Goal: Transaction & Acquisition: Obtain resource

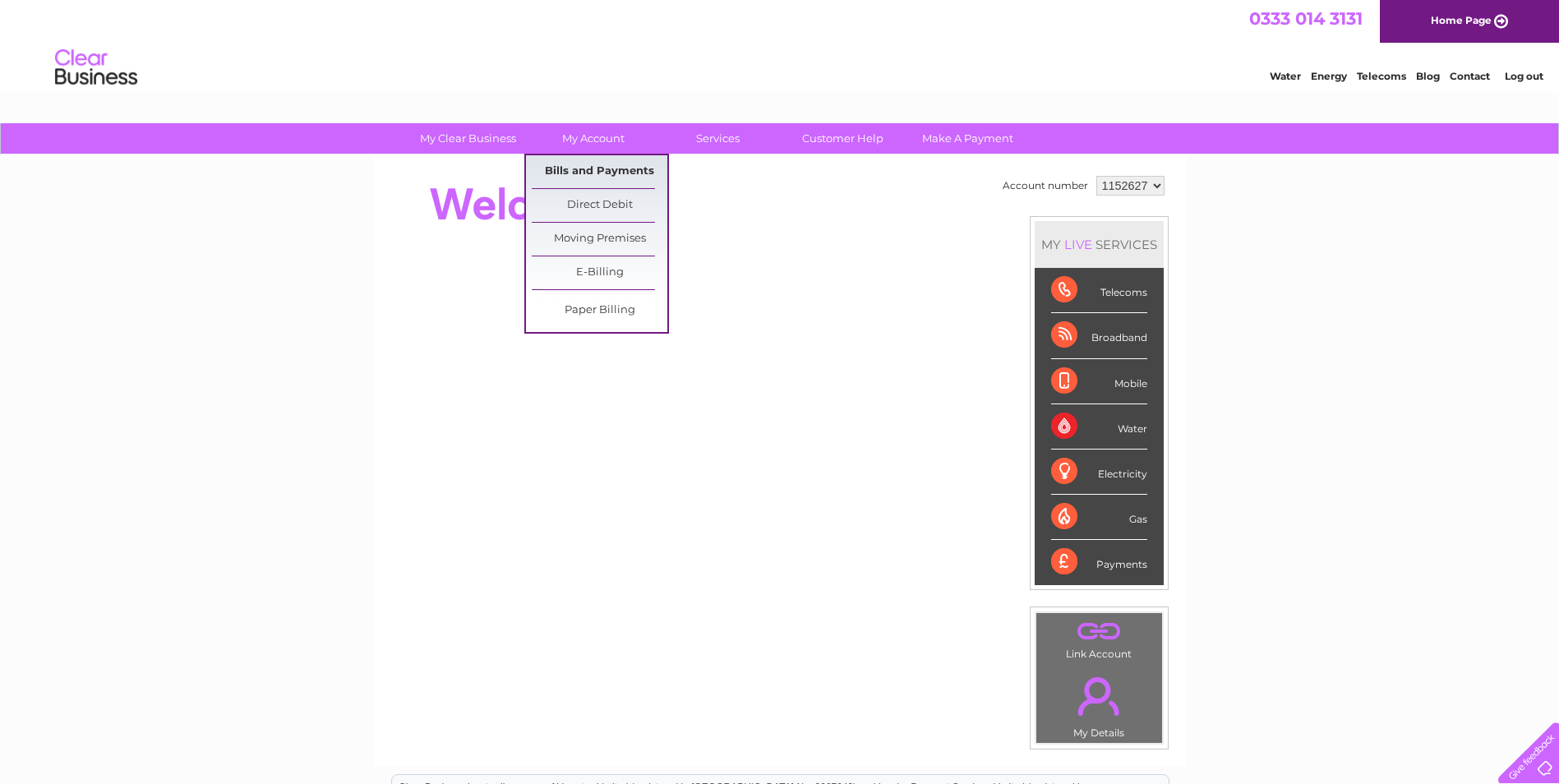
click at [598, 162] on link "Bills and Payments" at bounding box center [599, 171] width 136 height 33
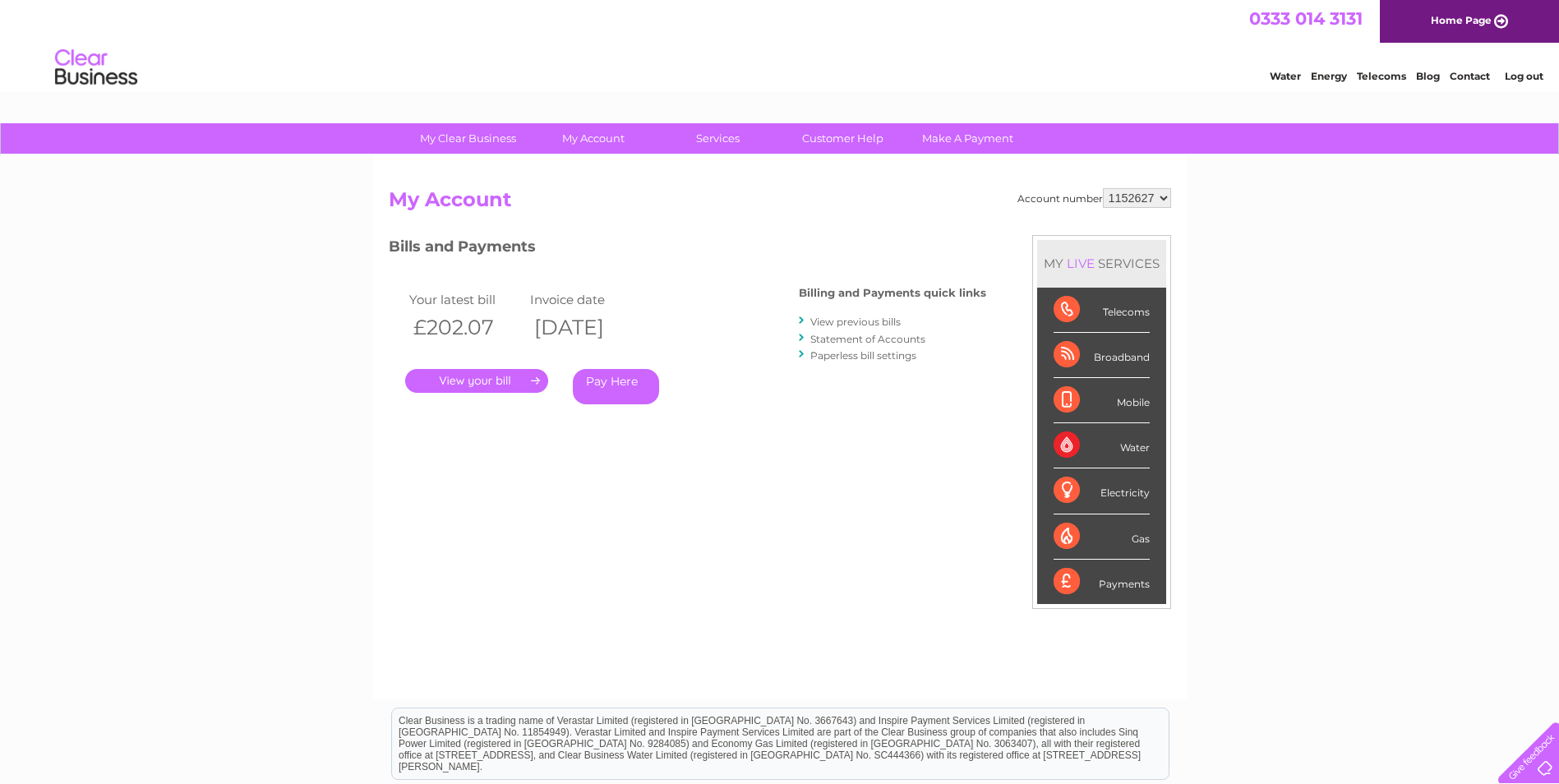
click at [507, 380] on link "." at bounding box center [477, 381] width 143 height 24
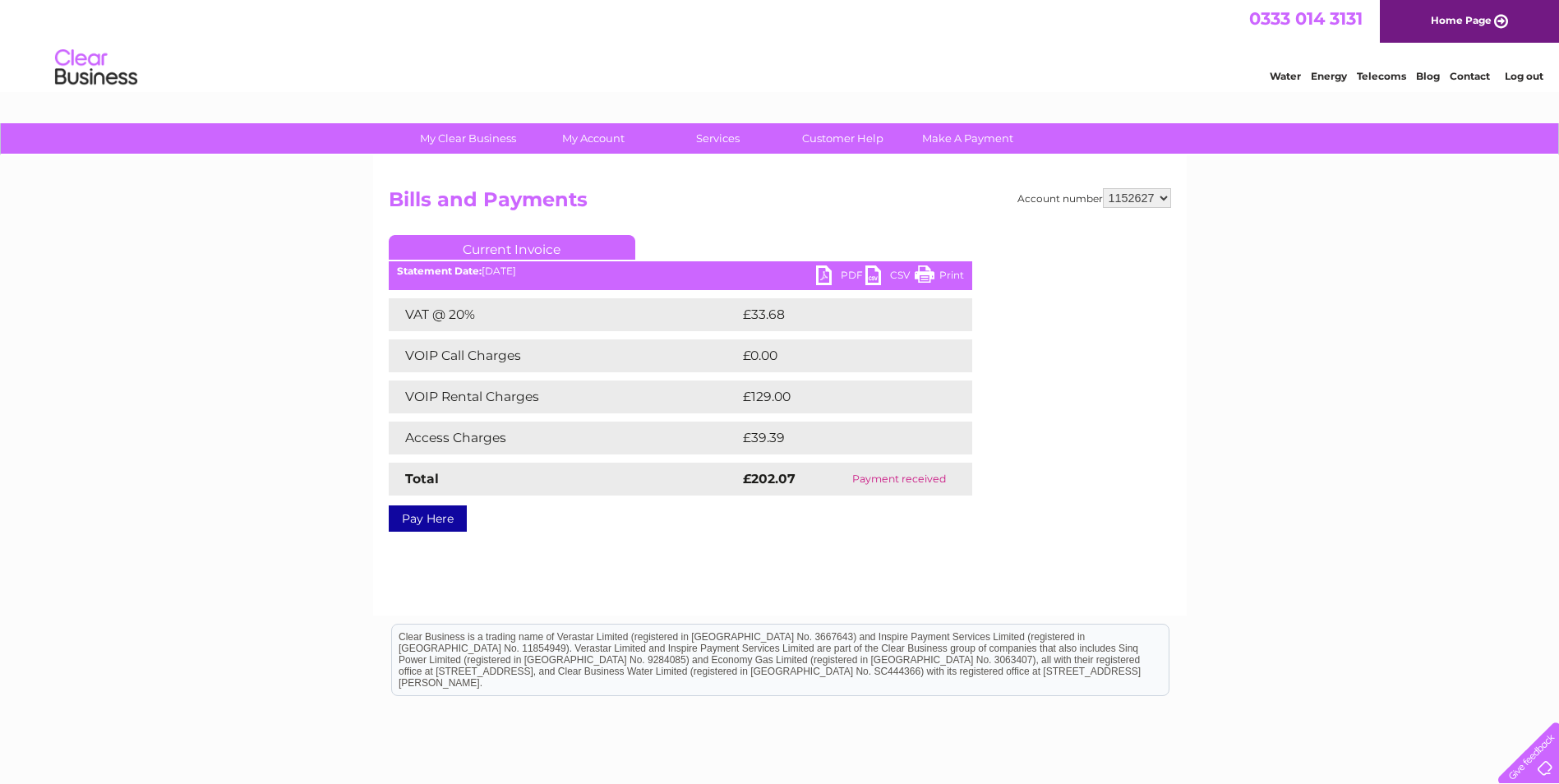
click at [840, 270] on link "PDF" at bounding box center [841, 277] width 49 height 24
click at [855, 272] on link "PDF" at bounding box center [841, 277] width 49 height 24
